Goal: Information Seeking & Learning: Compare options

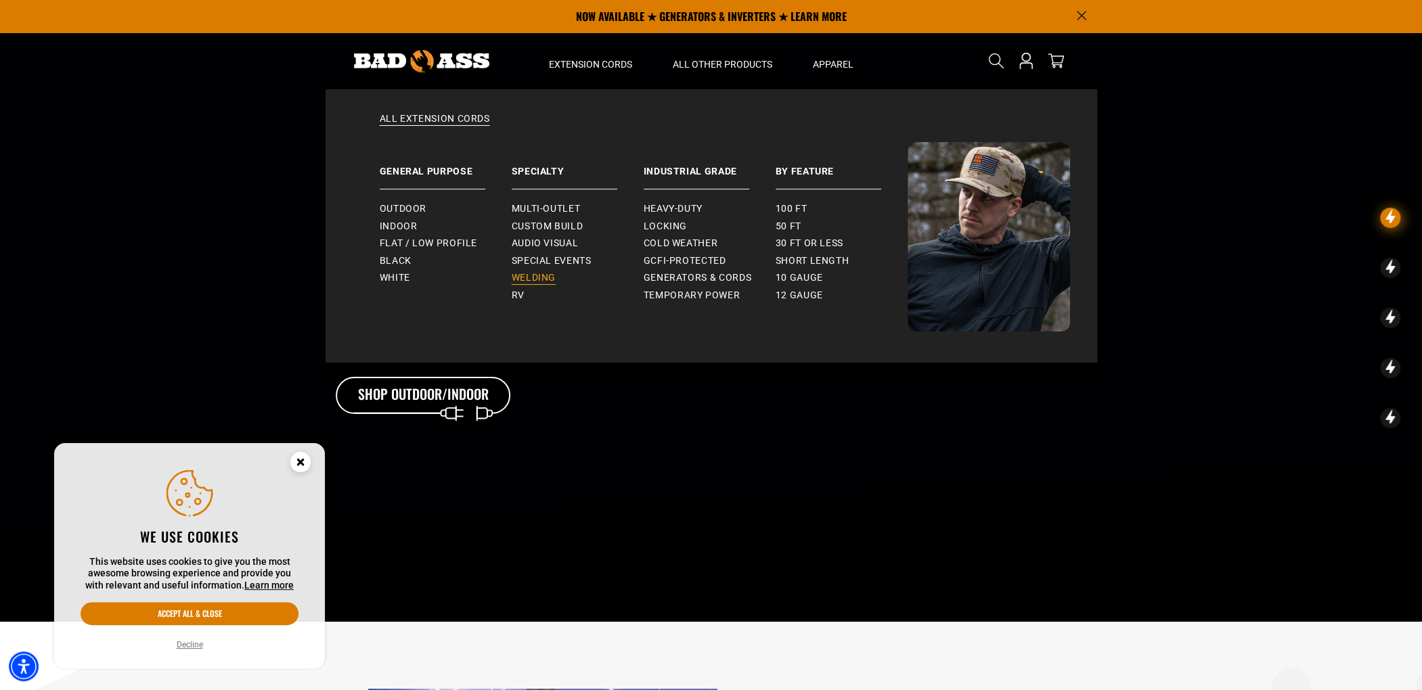
click at [548, 278] on span "Welding" at bounding box center [534, 278] width 44 height 12
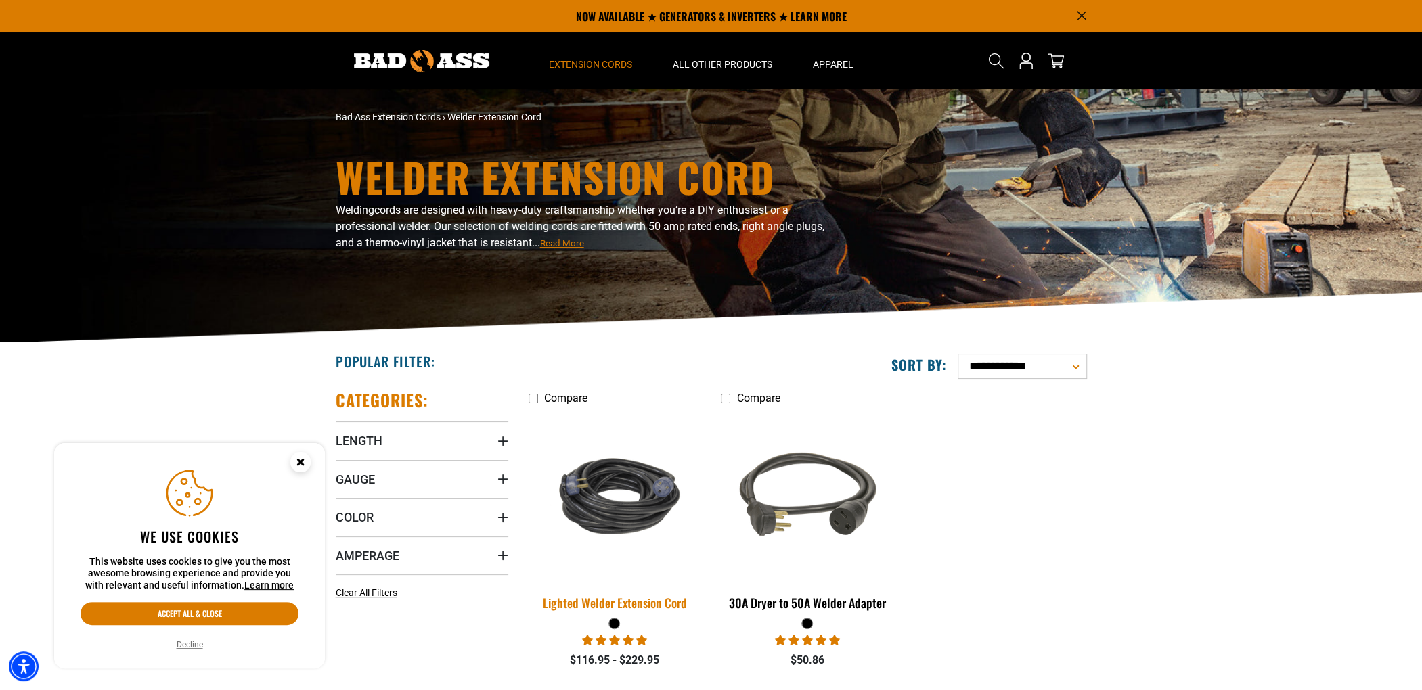
scroll to position [135, 0]
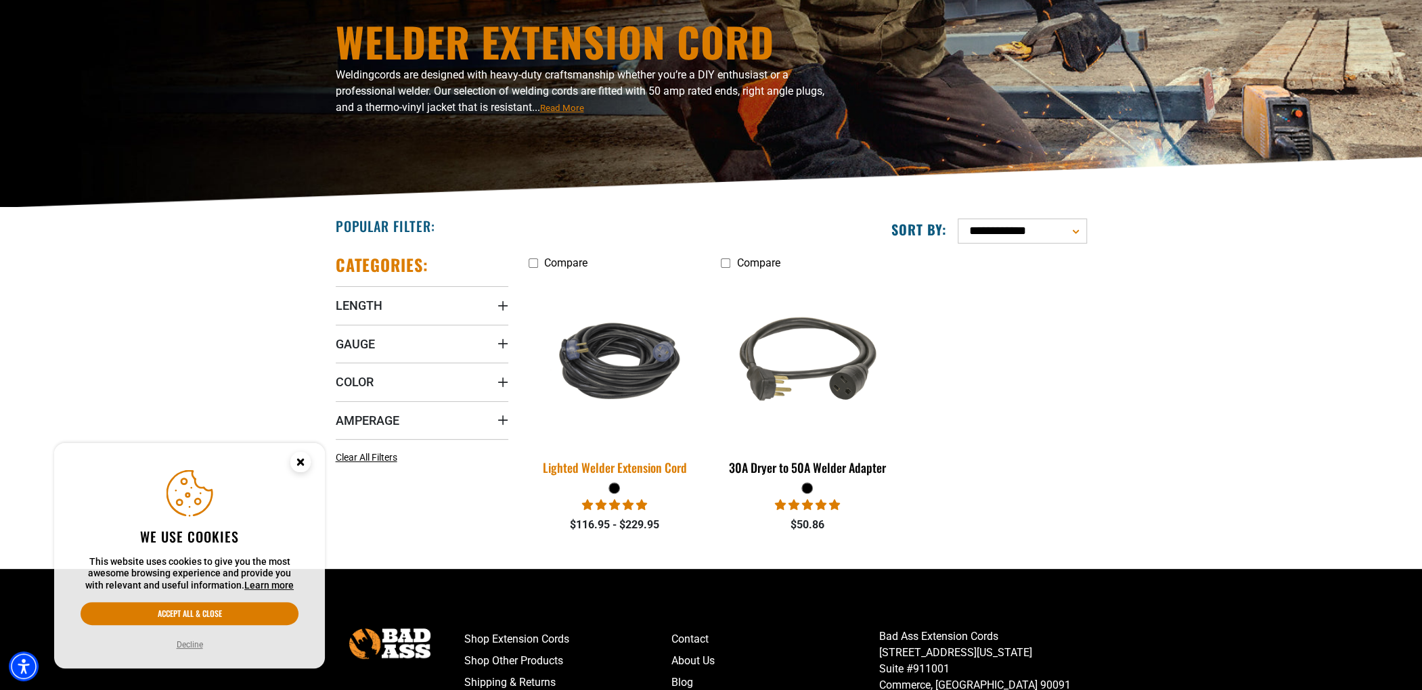
click at [613, 388] on img at bounding box center [615, 361] width 190 height 116
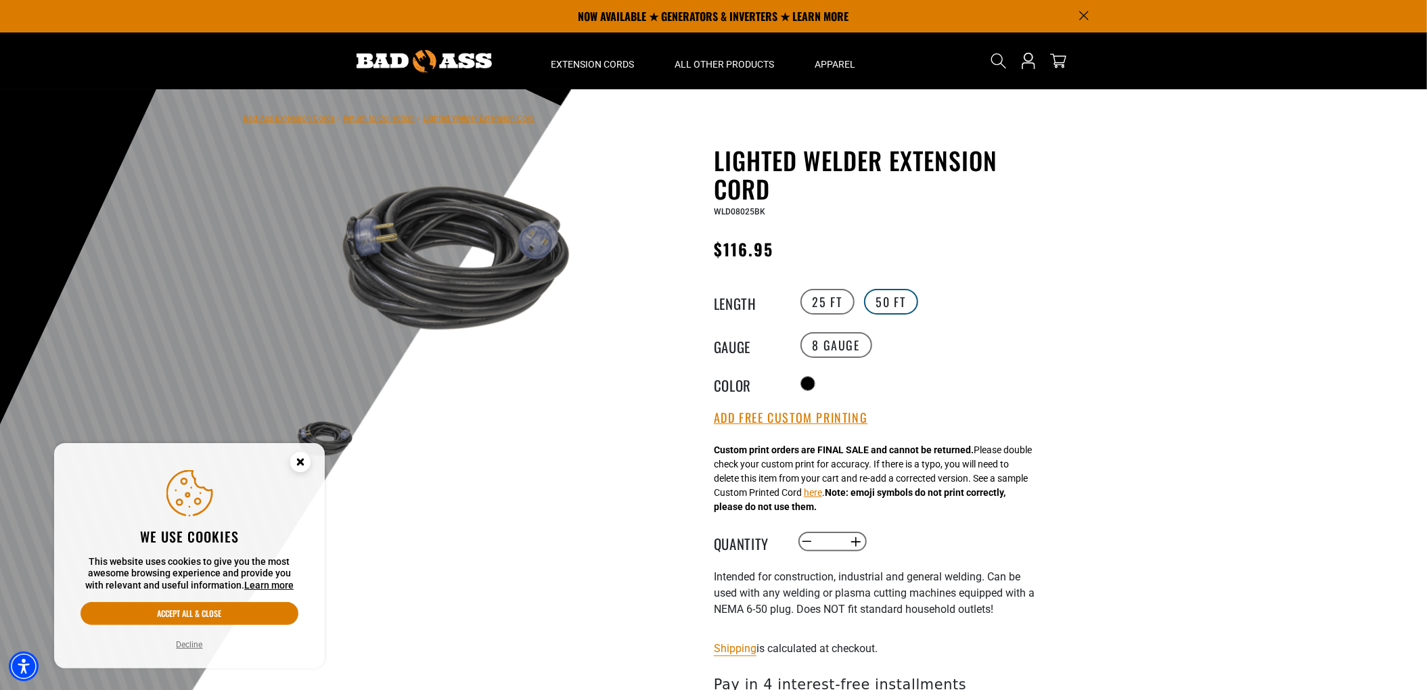
click at [895, 307] on label "50 FT" at bounding box center [891, 302] width 54 height 26
click at [824, 305] on label "25 FT" at bounding box center [828, 302] width 54 height 26
click at [885, 305] on label "50 FT" at bounding box center [891, 302] width 54 height 26
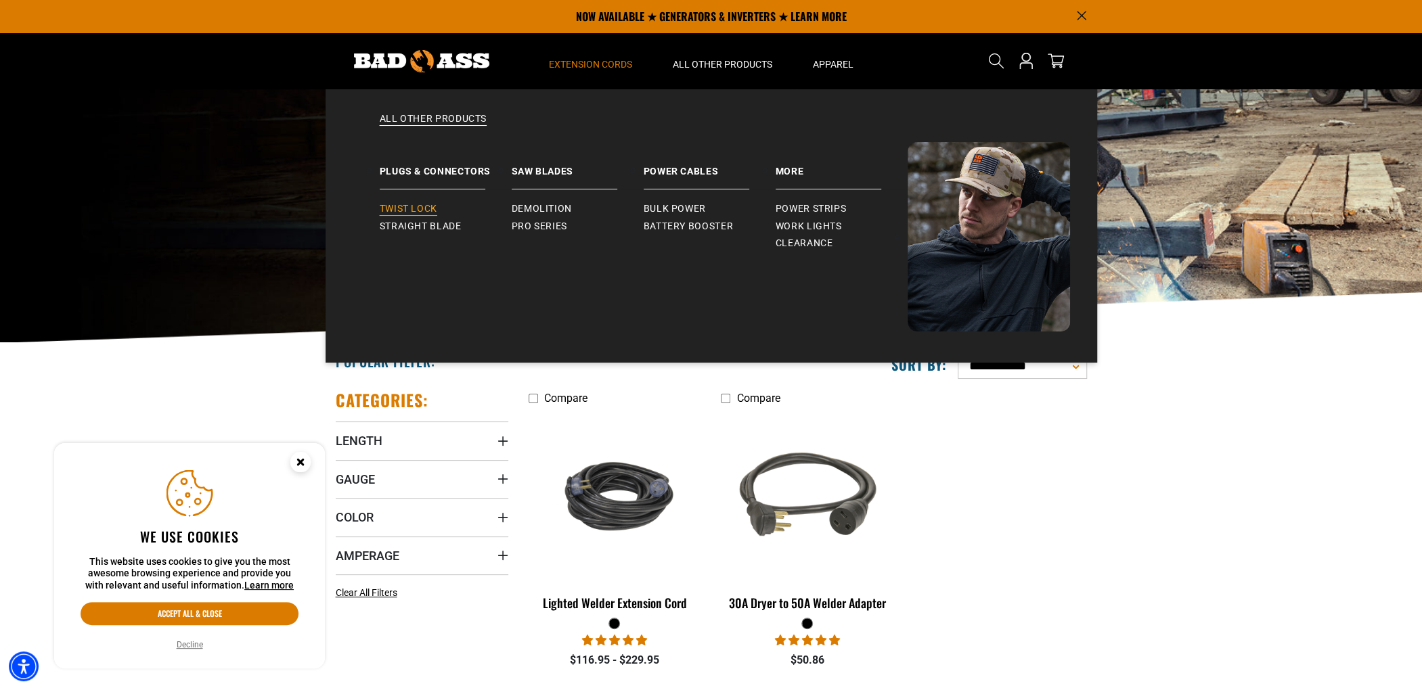
click at [416, 209] on span "Twist Lock" at bounding box center [409, 209] width 58 height 12
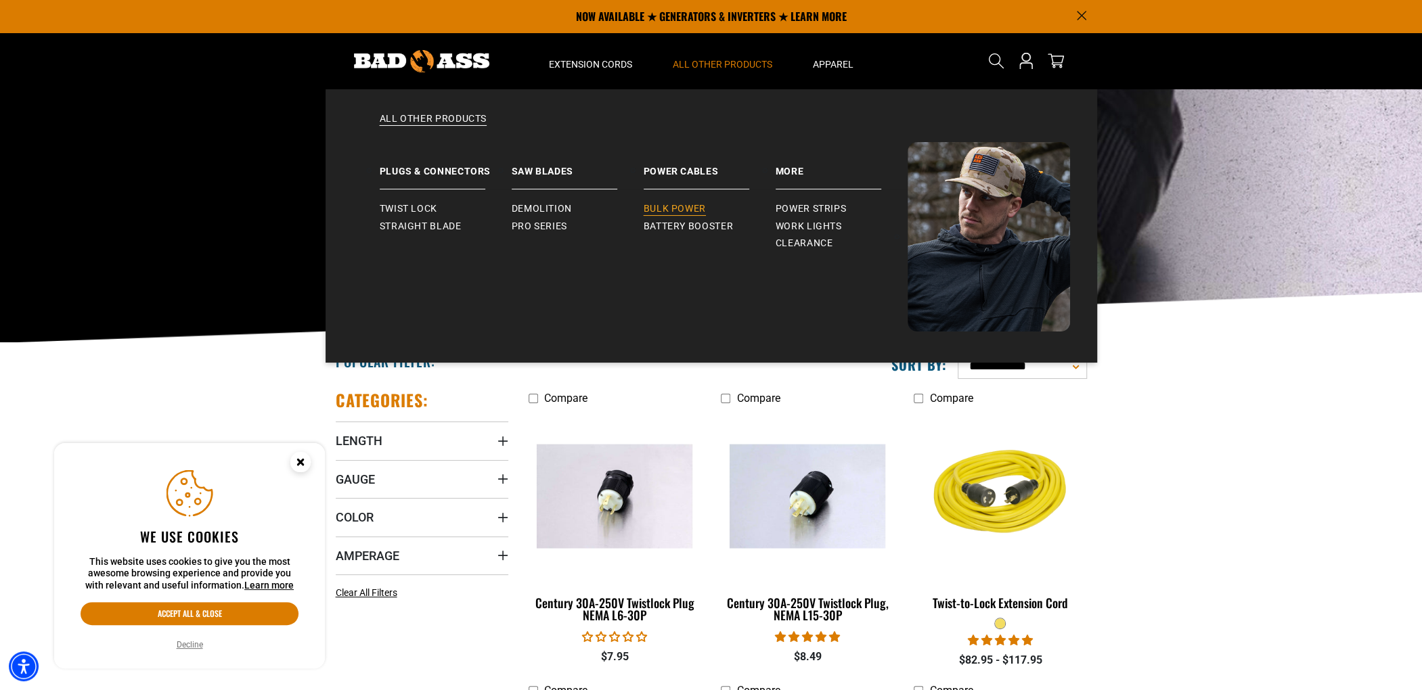
click at [684, 206] on span "Bulk Power" at bounding box center [675, 209] width 62 height 12
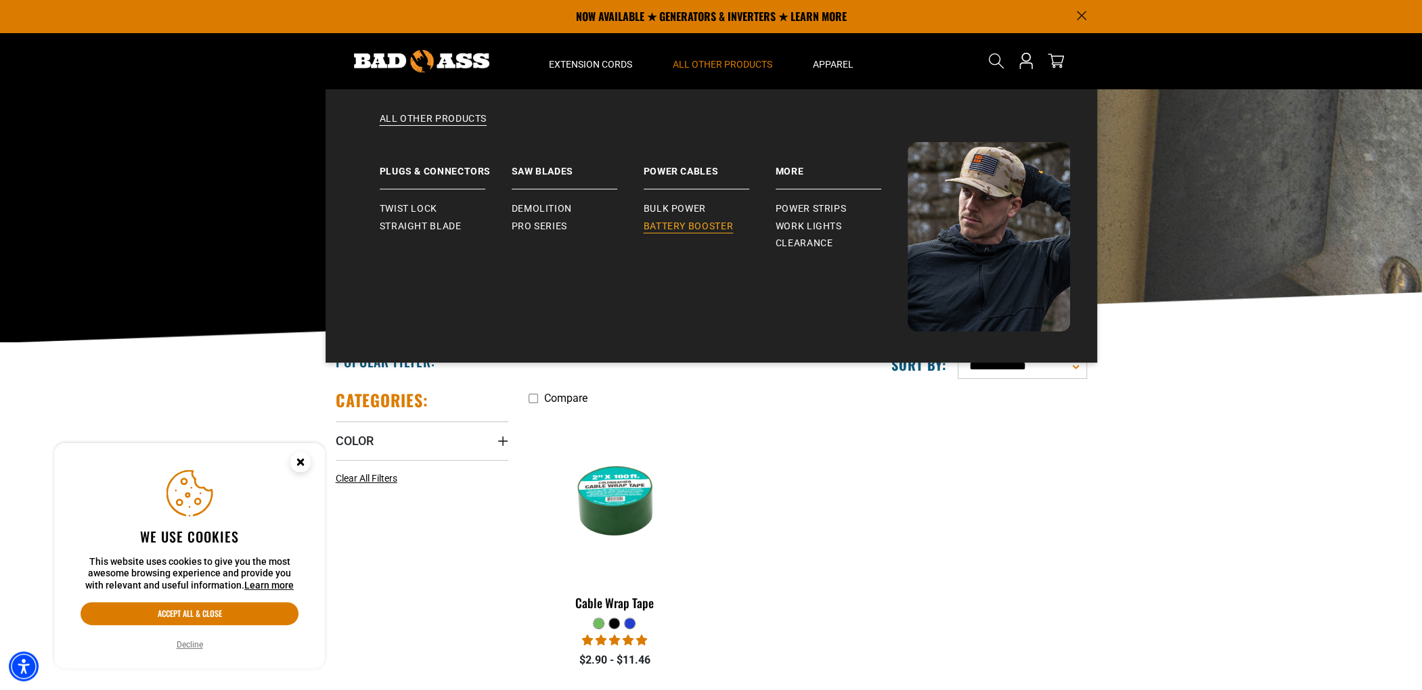
click at [687, 227] on span "Battery Booster" at bounding box center [689, 227] width 90 height 12
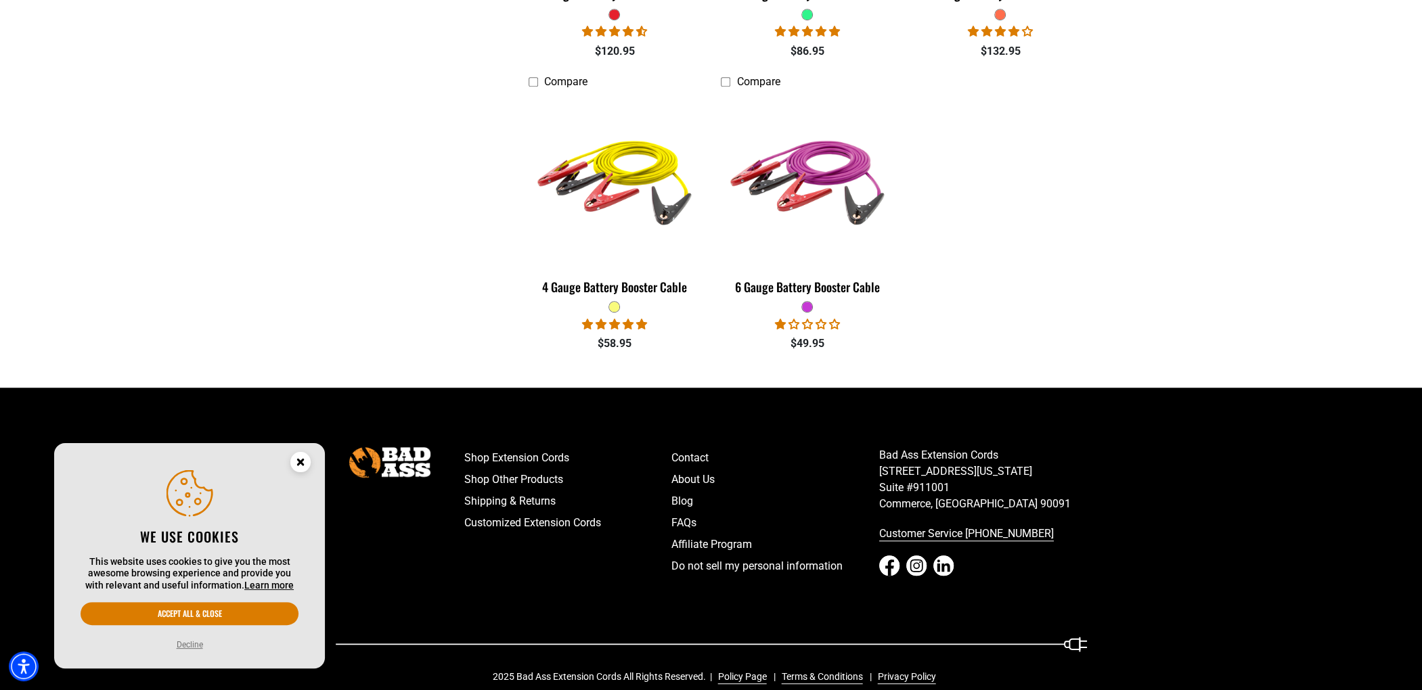
scroll to position [629, 0]
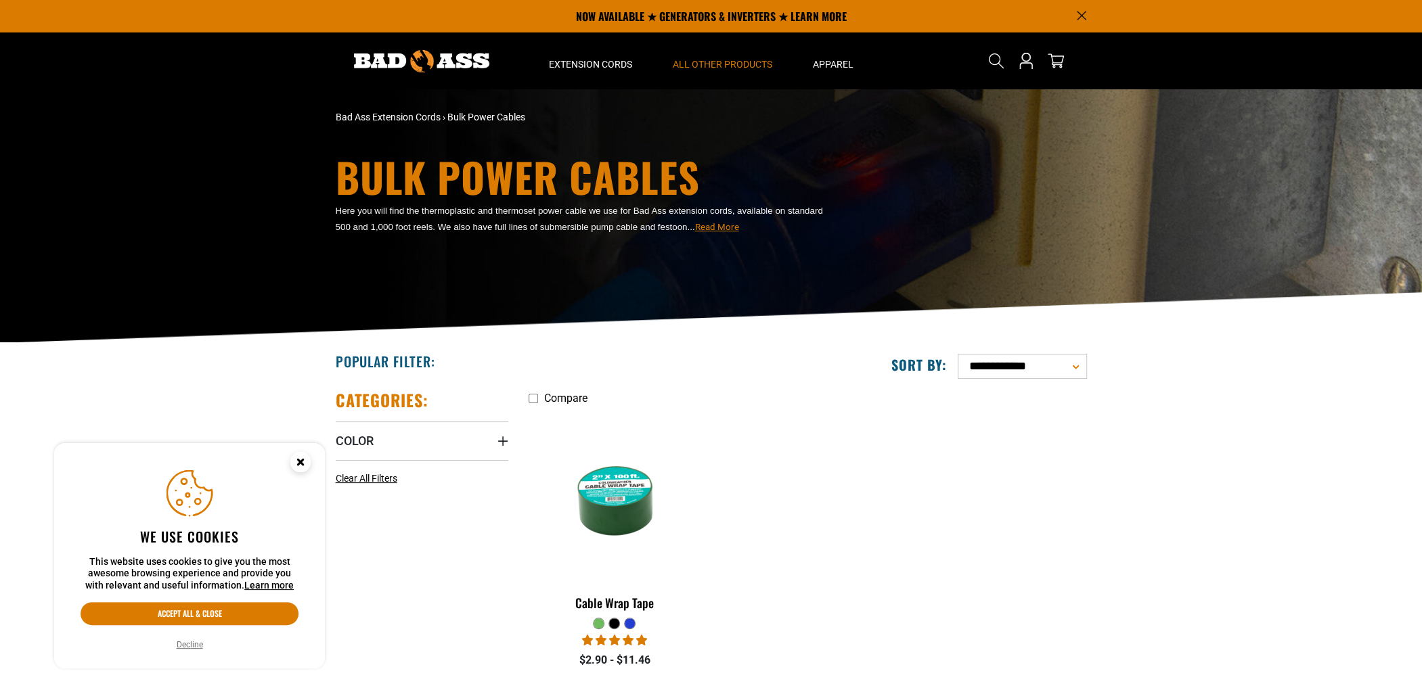
drag, startPoint x: 548, startPoint y: 183, endPoint x: 548, endPoint y: 174, distance: 9.5
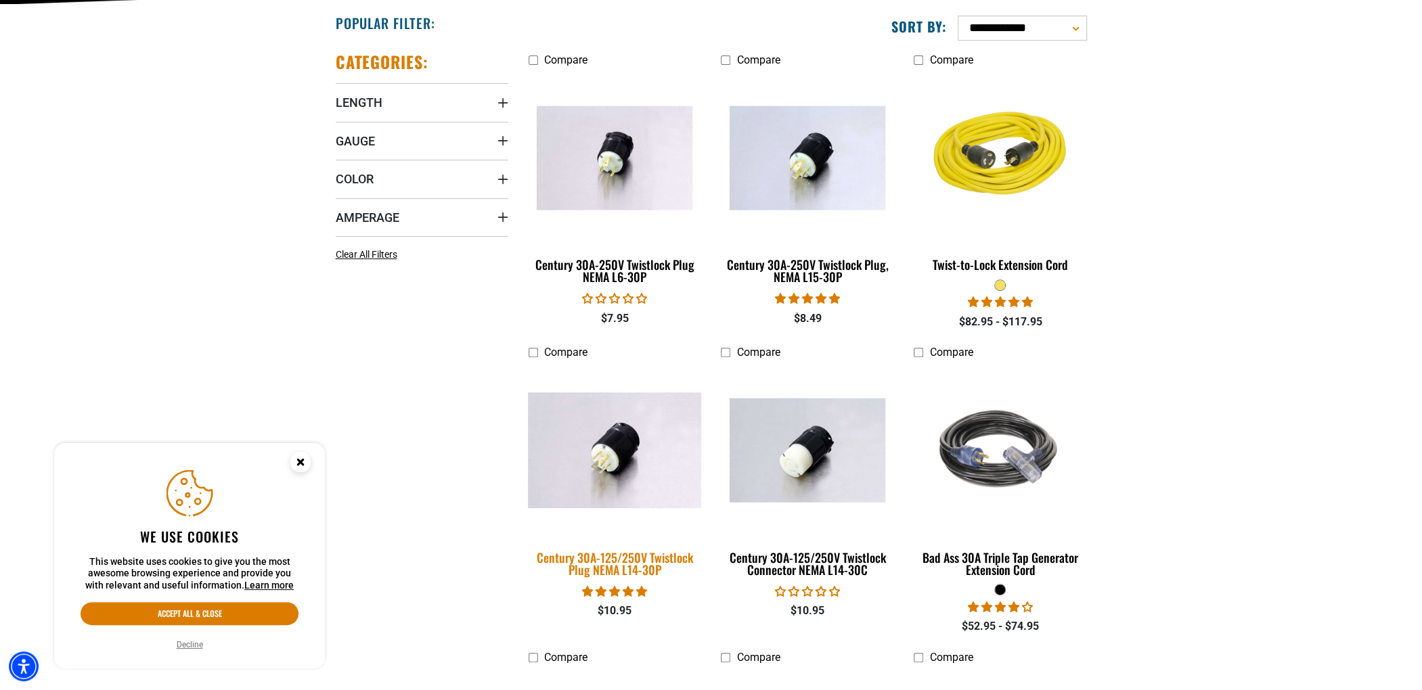
scroll to position [474, 0]
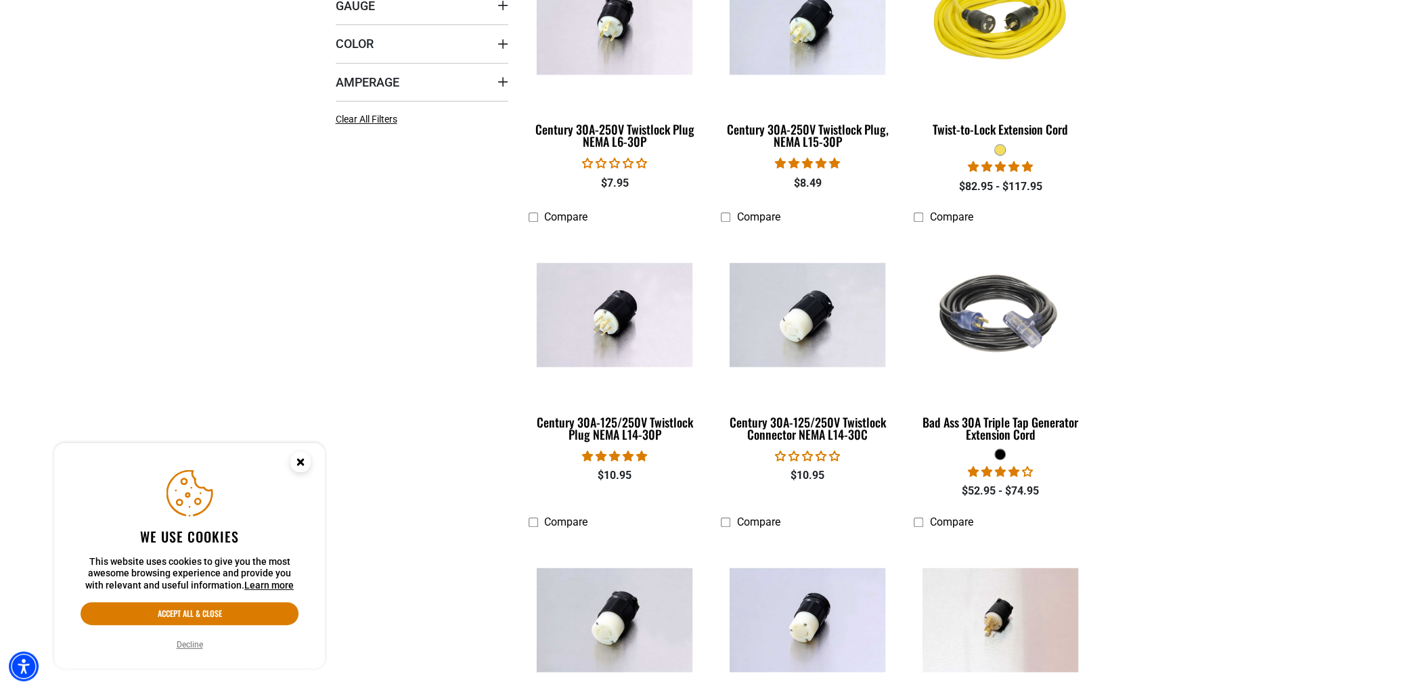
click at [298, 462] on icon "Close this option" at bounding box center [300, 462] width 5 height 5
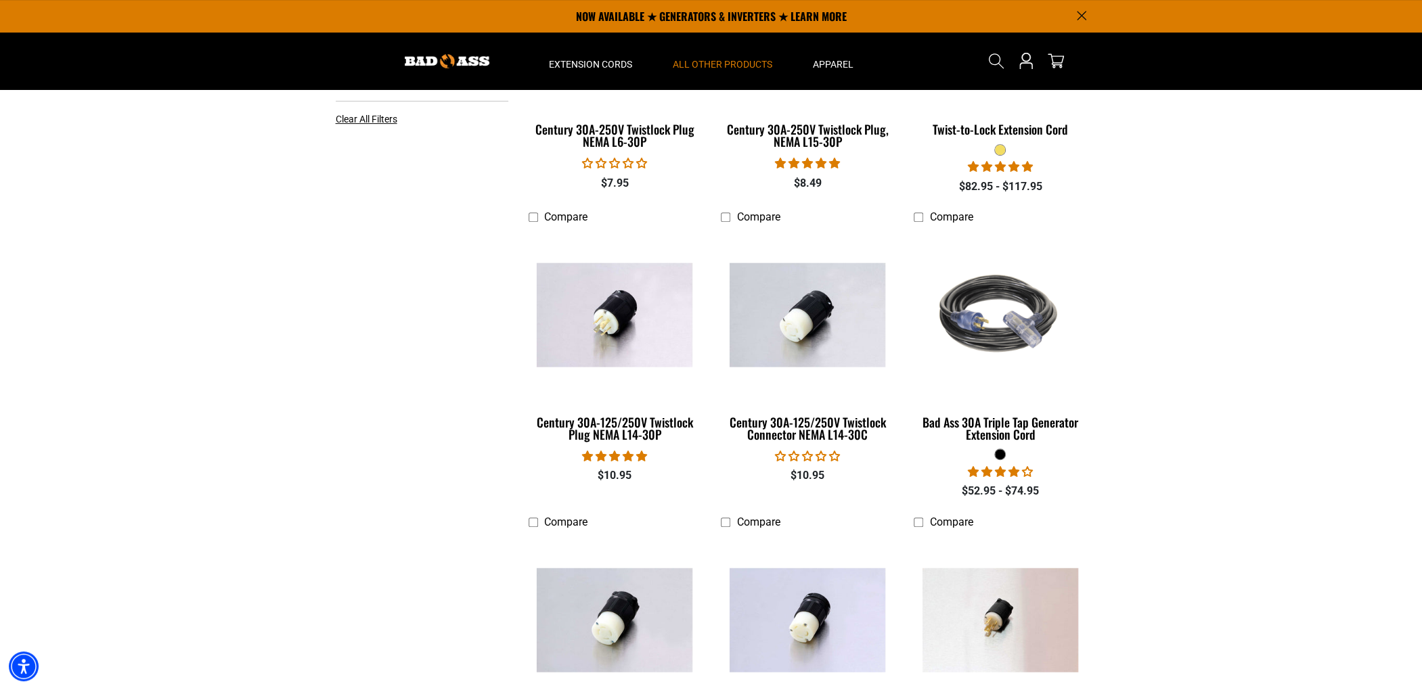
scroll to position [0, 0]
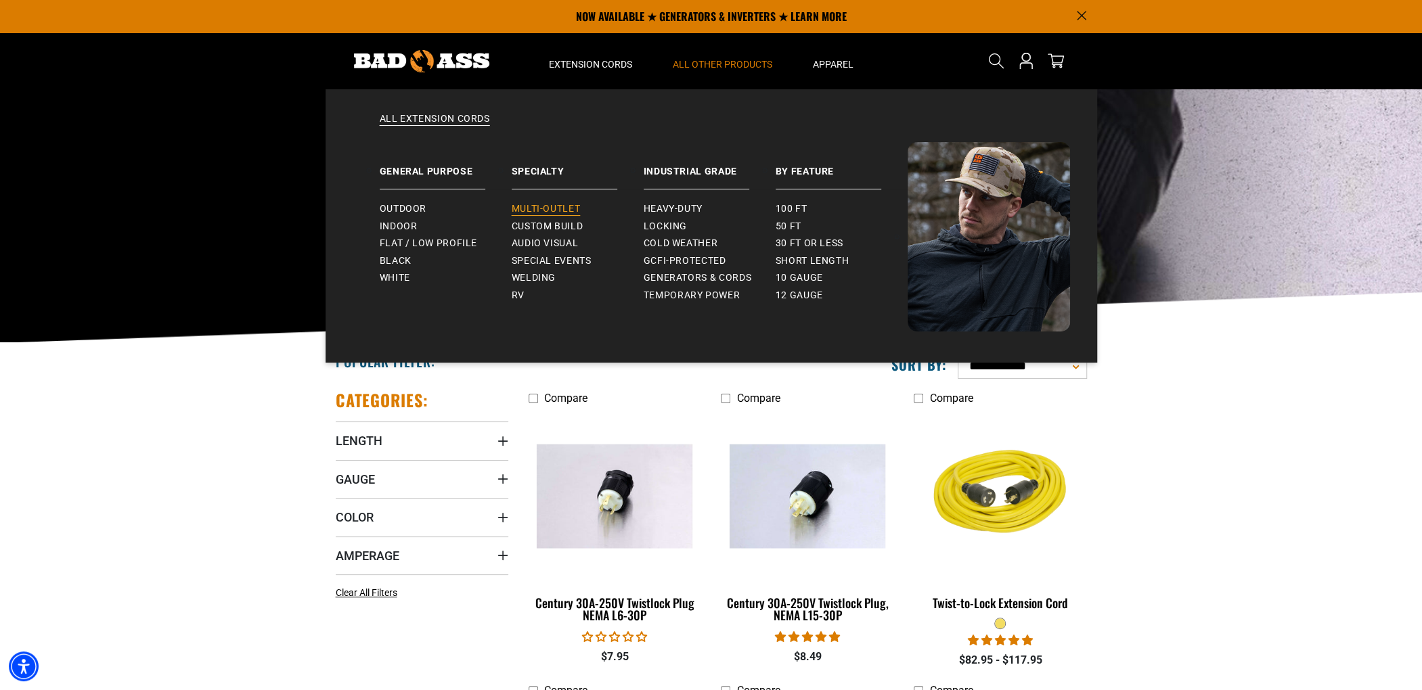
click at [544, 208] on span "Multi-Outlet" at bounding box center [546, 209] width 69 height 12
